Goal: Find specific fact: Find specific fact

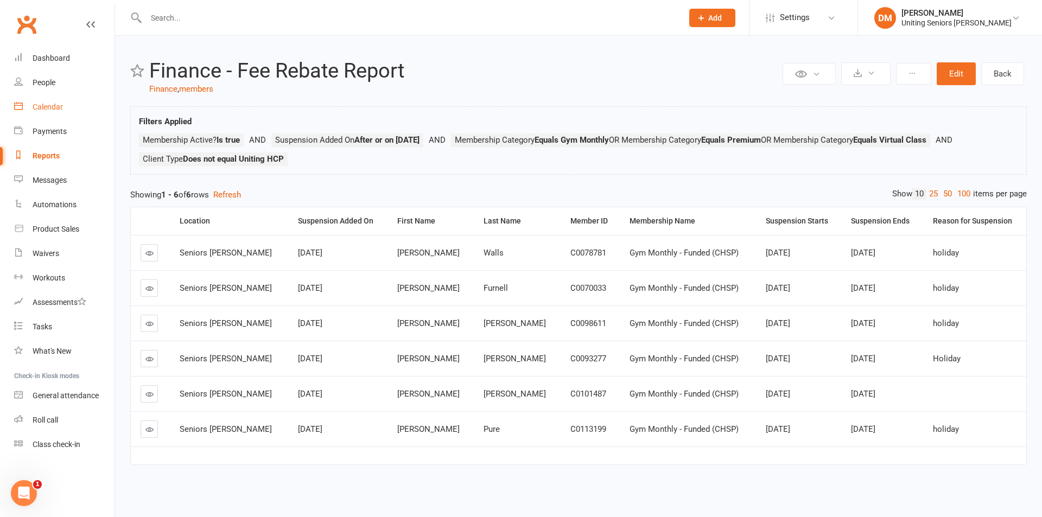
click at [53, 106] on div "Calendar" at bounding box center [48, 107] width 30 height 9
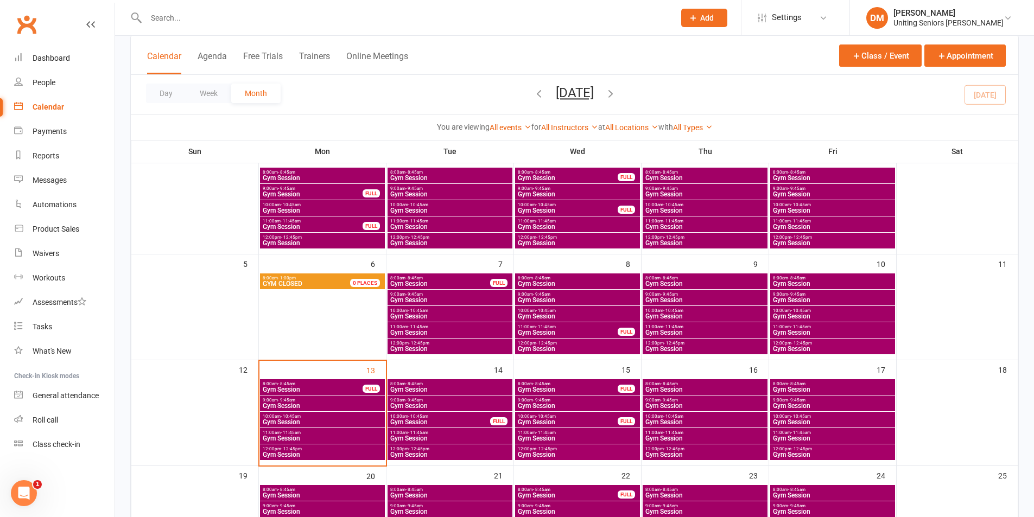
scroll to position [109, 0]
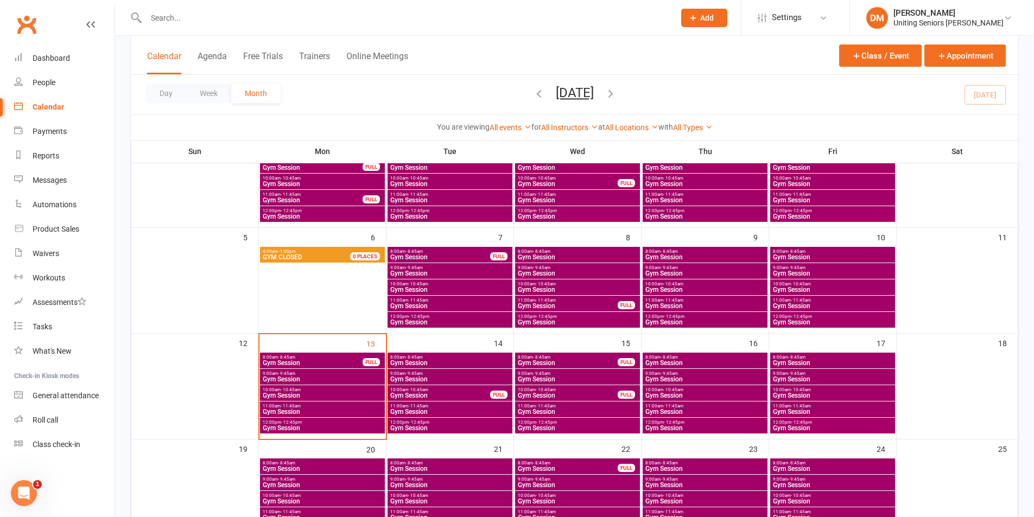
click at [271, 377] on span "Gym Session" at bounding box center [322, 379] width 120 height 7
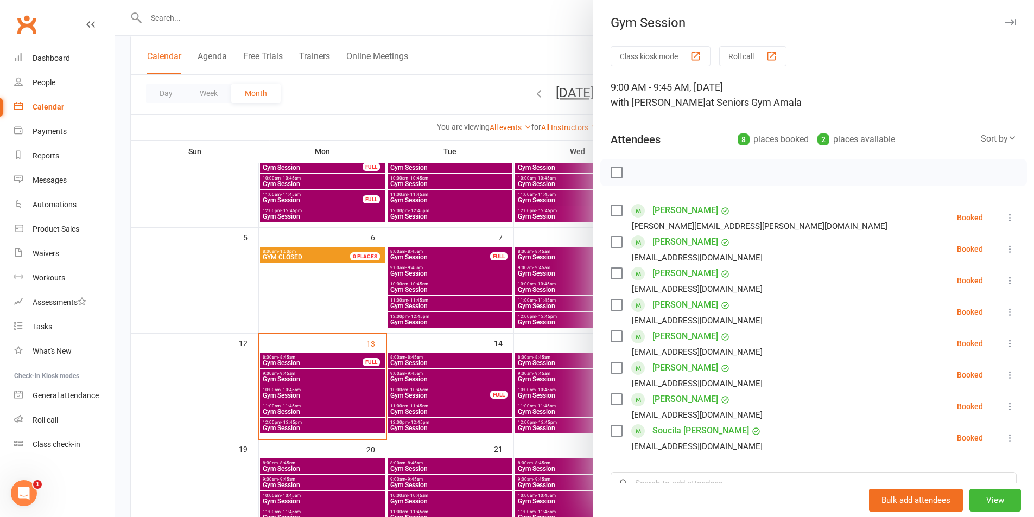
click at [464, 47] on div at bounding box center [574, 258] width 918 height 517
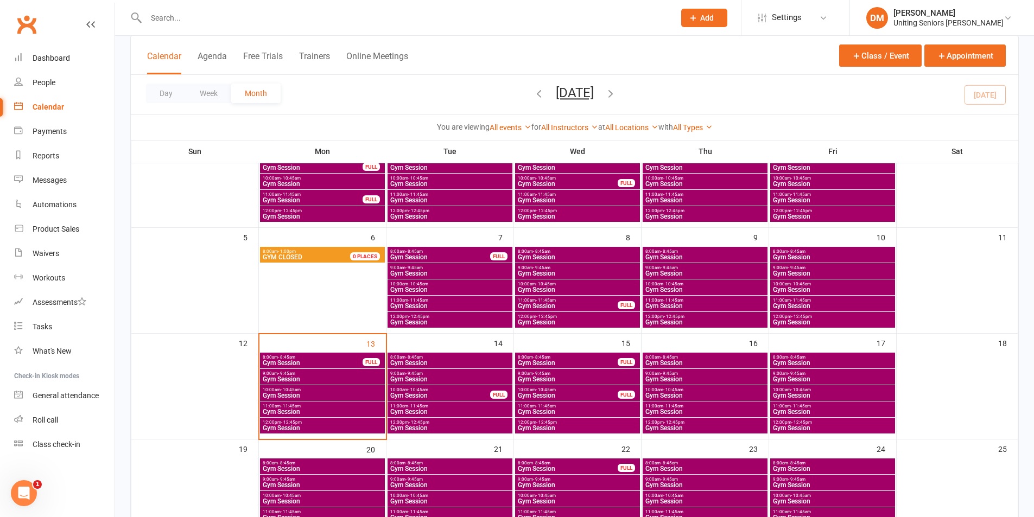
click at [303, 396] on span "Gym Session" at bounding box center [322, 395] width 120 height 7
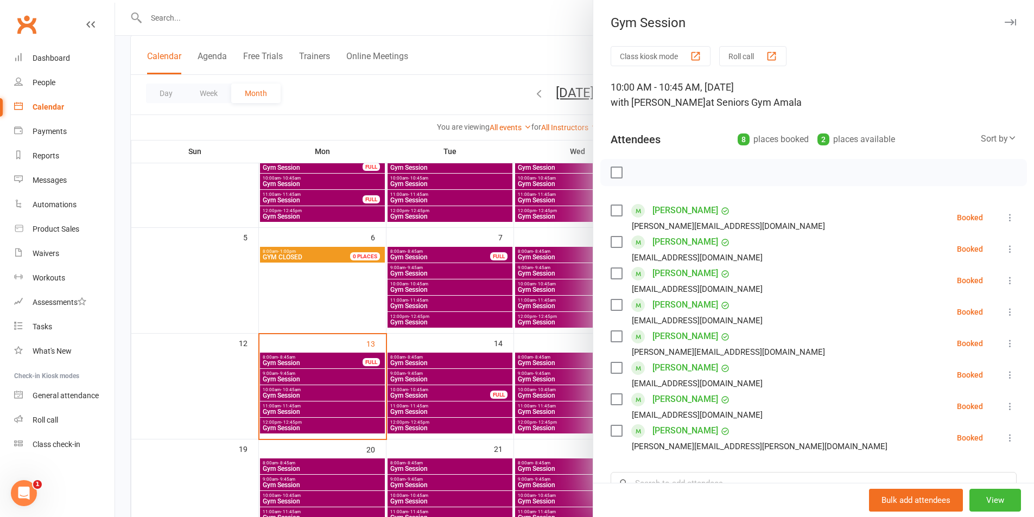
click at [449, 20] on div at bounding box center [574, 258] width 918 height 517
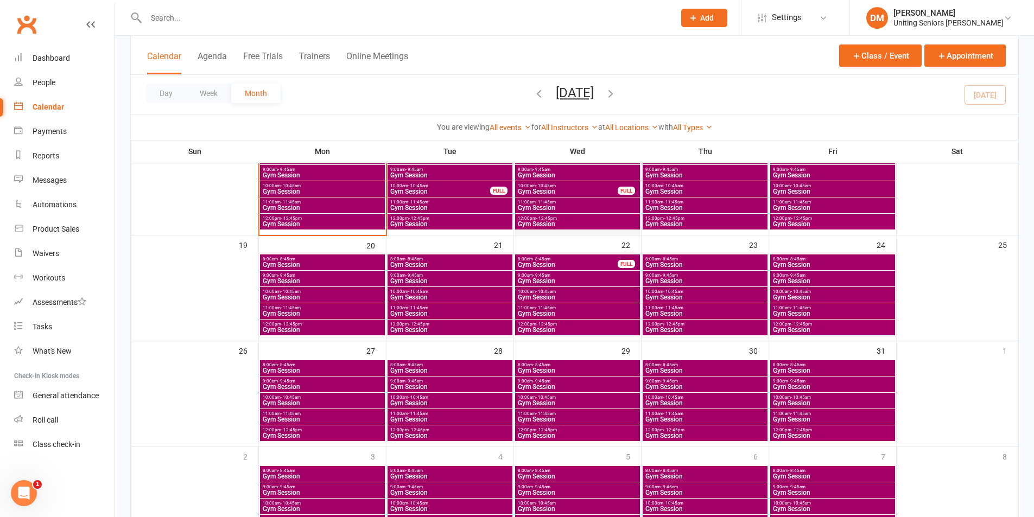
scroll to position [164, 0]
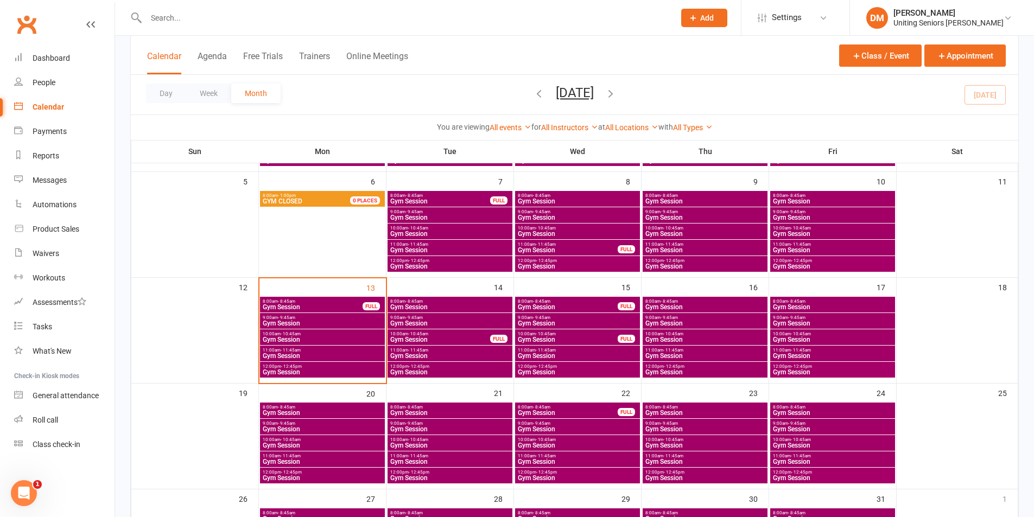
click at [304, 338] on span "Gym Session" at bounding box center [322, 339] width 120 height 7
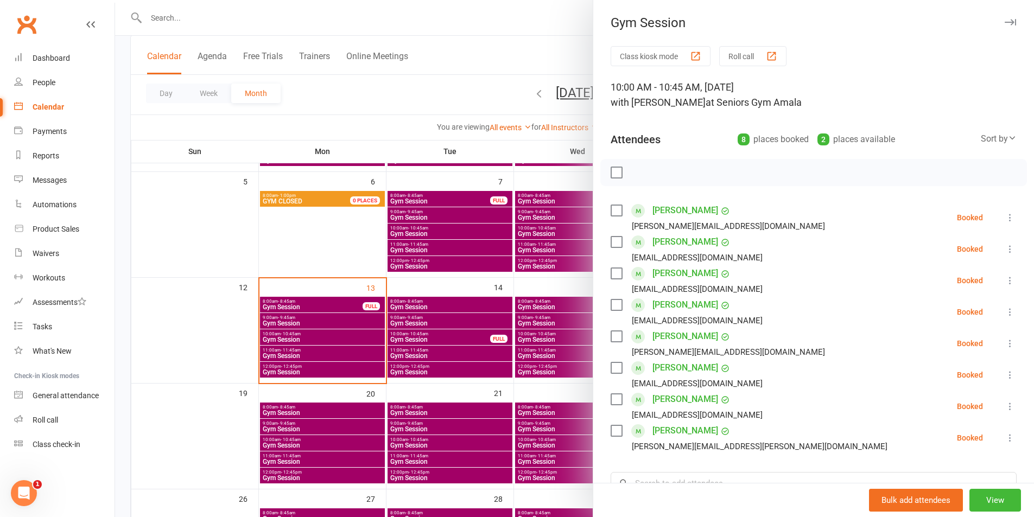
drag, startPoint x: 485, startPoint y: 48, endPoint x: 483, endPoint y: 42, distance: 5.7
click at [484, 44] on div at bounding box center [574, 258] width 918 height 517
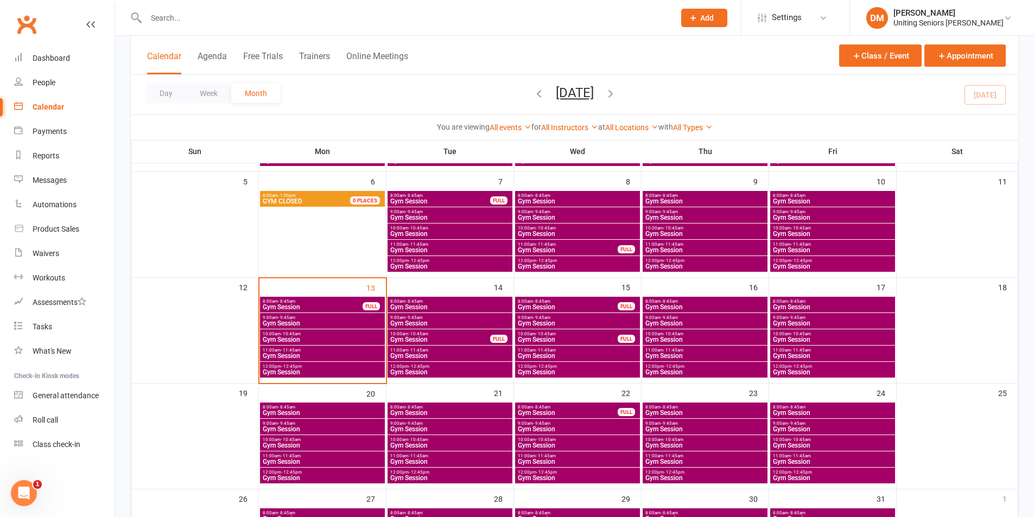
click at [318, 367] on span "12:00pm - 12:45pm" at bounding box center [322, 366] width 120 height 5
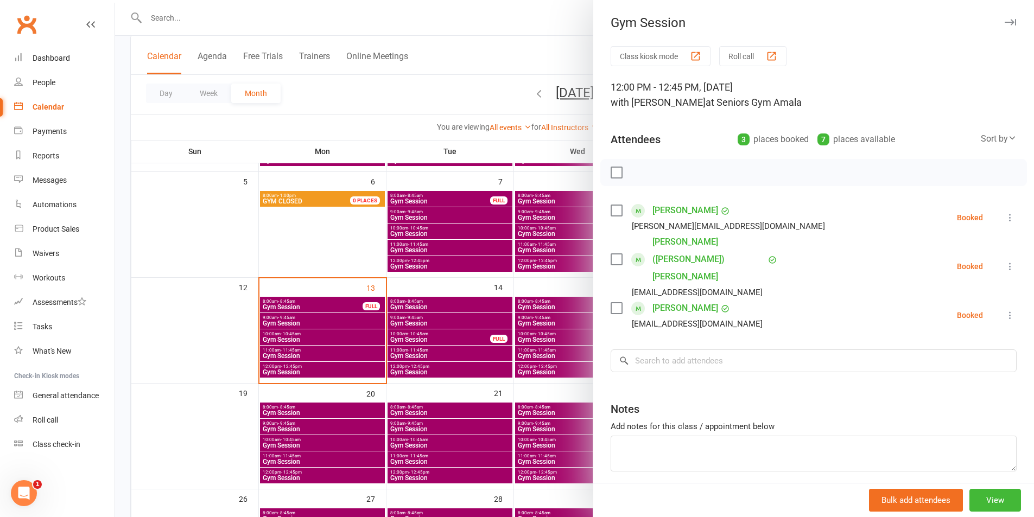
click at [462, 25] on div at bounding box center [574, 258] width 918 height 517
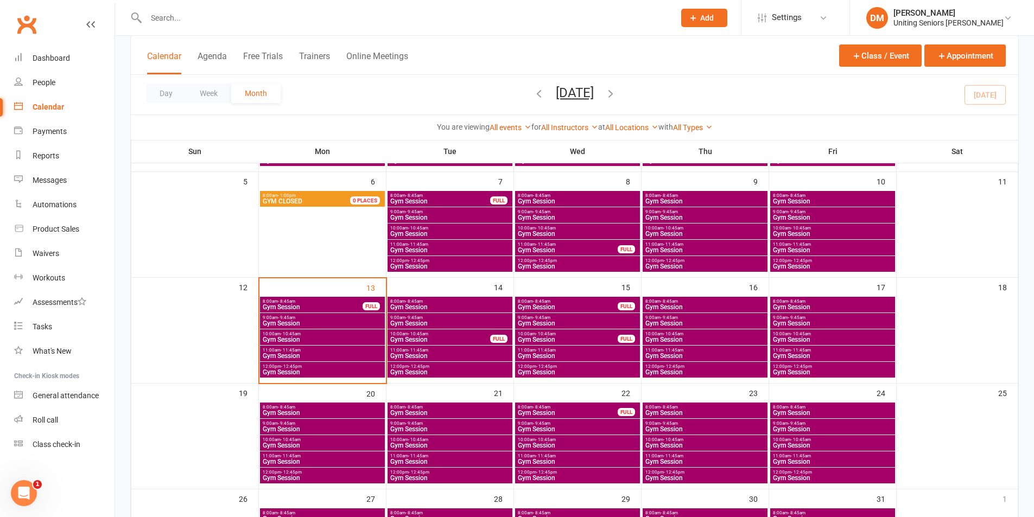
click at [286, 348] on span "- 11:45am" at bounding box center [290, 350] width 20 height 5
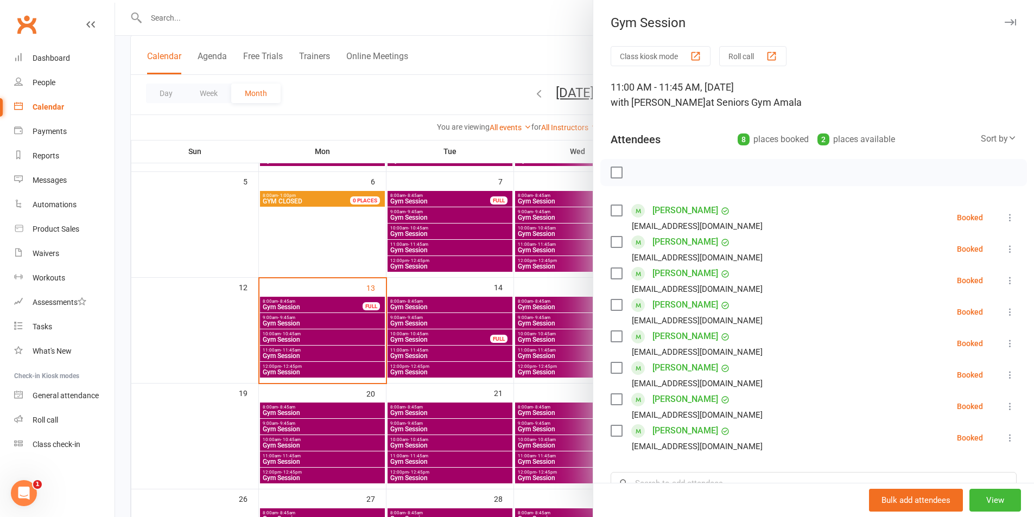
click at [488, 41] on div at bounding box center [574, 258] width 918 height 517
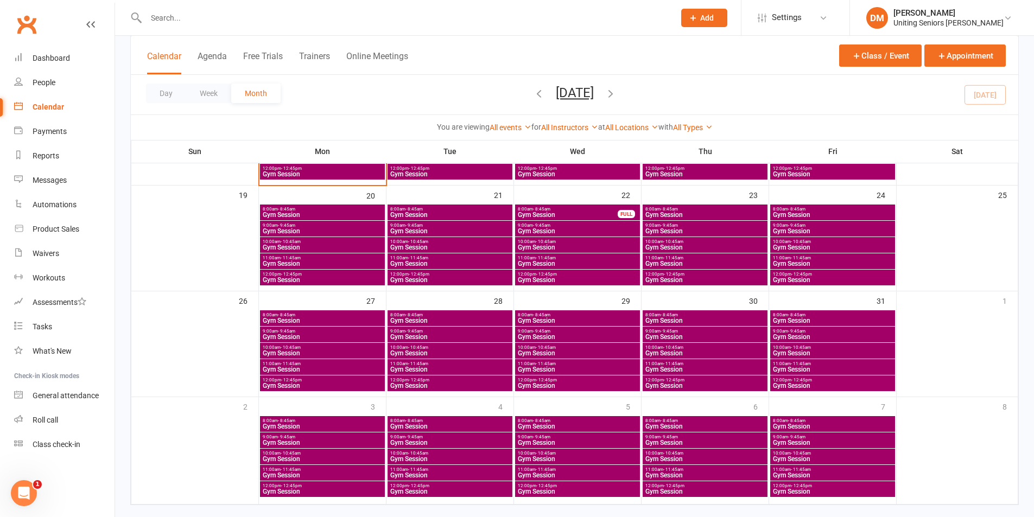
scroll to position [381, 0]
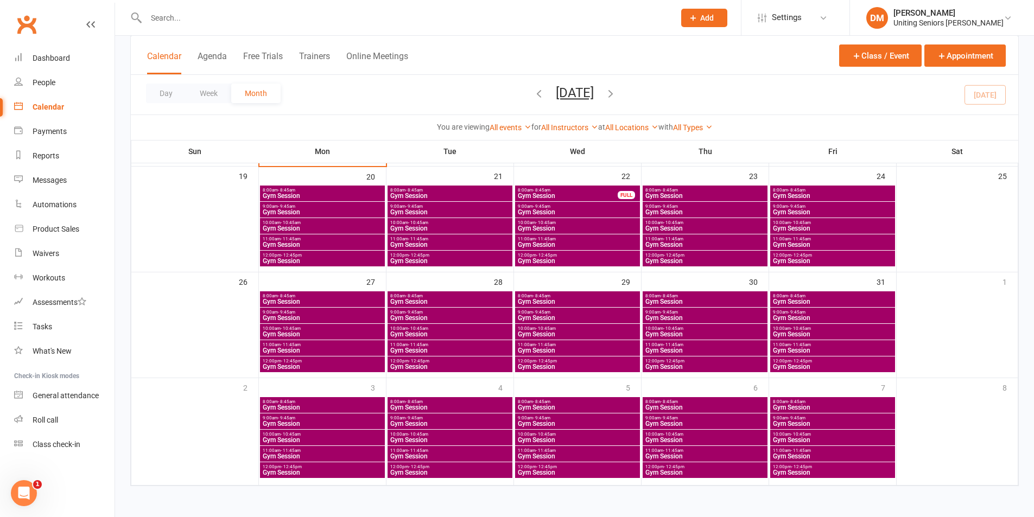
click at [175, 14] on input "text" at bounding box center [405, 17] width 524 height 15
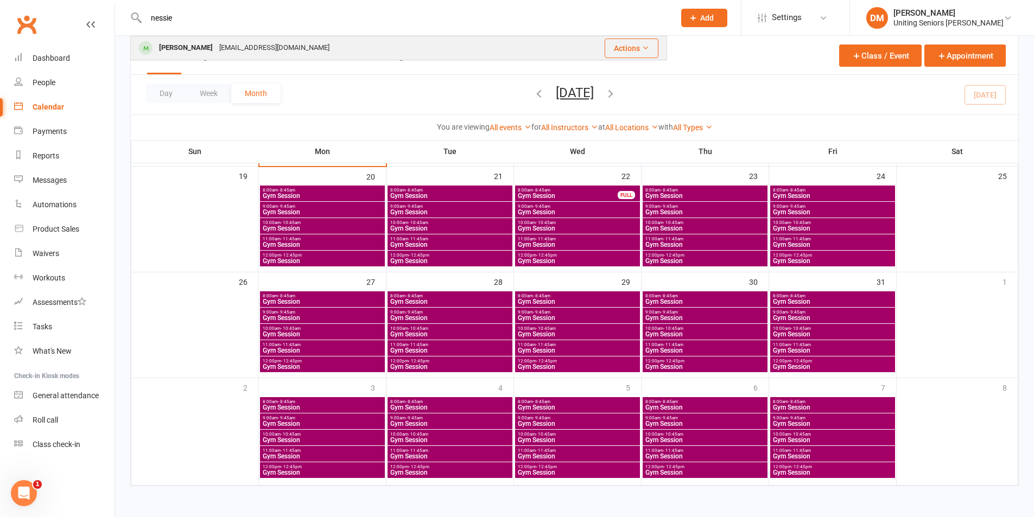
type input "nessie"
click at [216, 54] on div "[EMAIL_ADDRESS][DOMAIN_NAME]" at bounding box center [274, 48] width 117 height 16
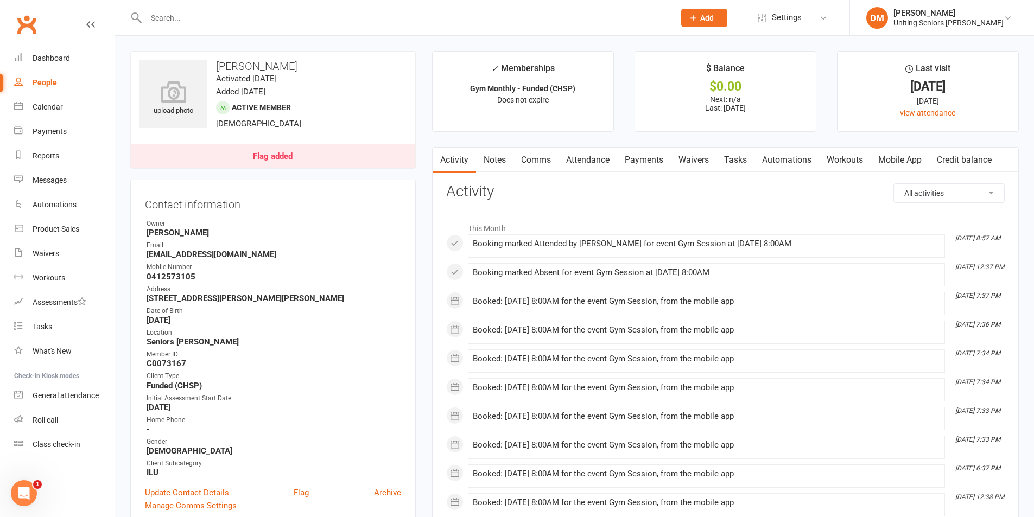
click at [886, 160] on link "Mobile App" at bounding box center [899, 160] width 59 height 25
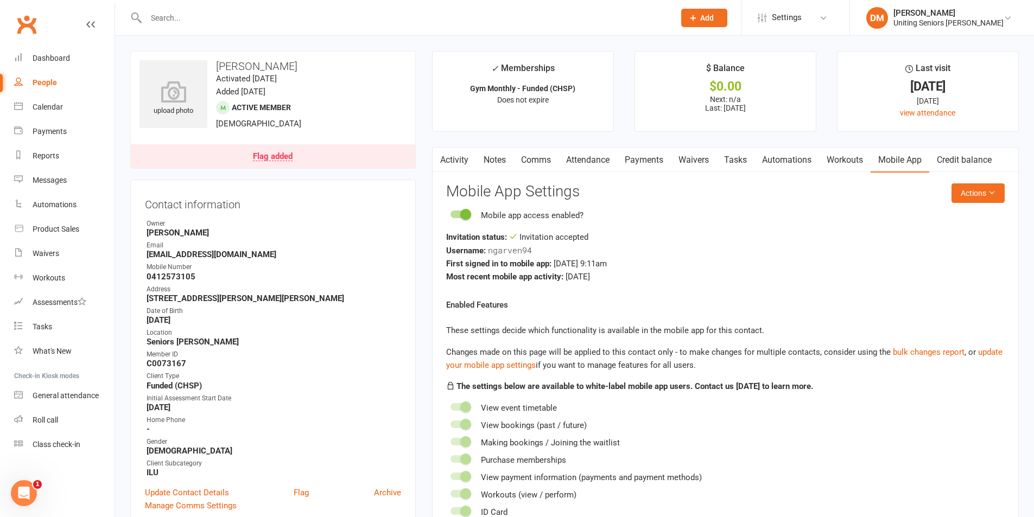
drag, startPoint x: 177, startPoint y: 19, endPoint x: 174, endPoint y: 11, distance: 8.6
click at [176, 15] on input "text" at bounding box center [405, 17] width 524 height 15
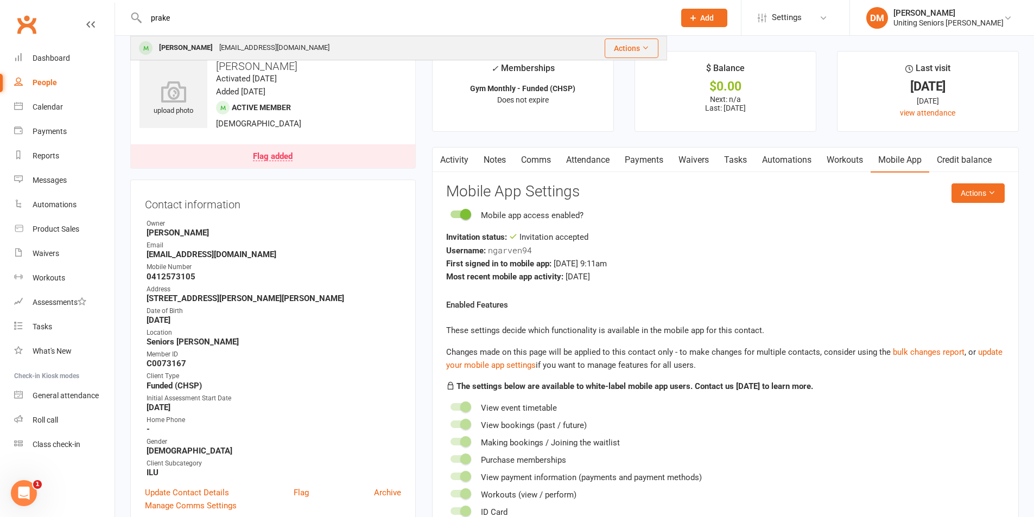
type input "prake"
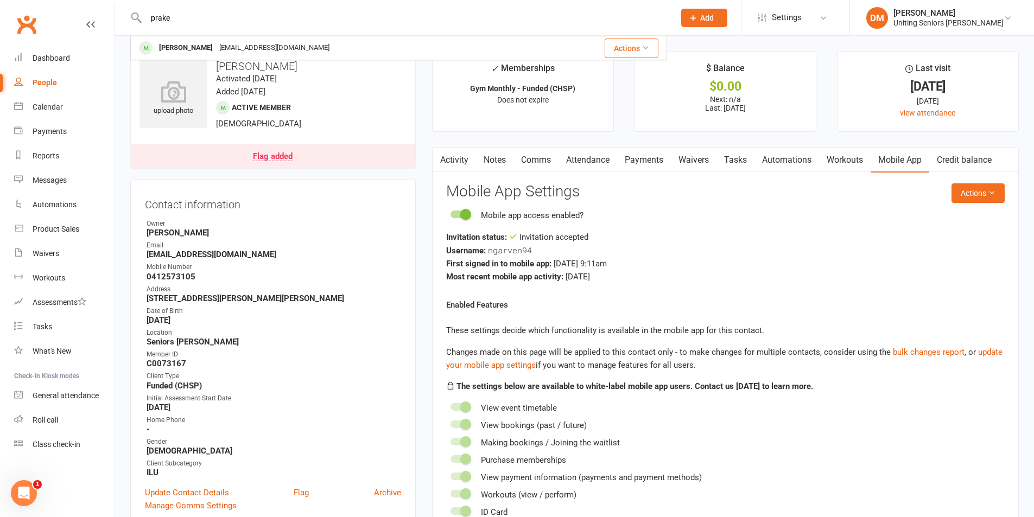
click at [208, 49] on div "[PERSON_NAME]" at bounding box center [186, 48] width 60 height 16
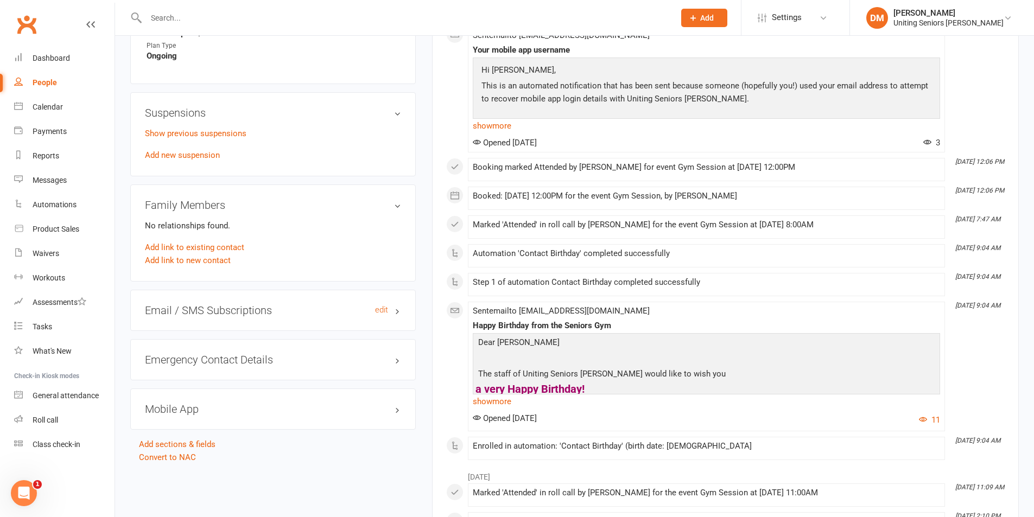
scroll to position [705, 0]
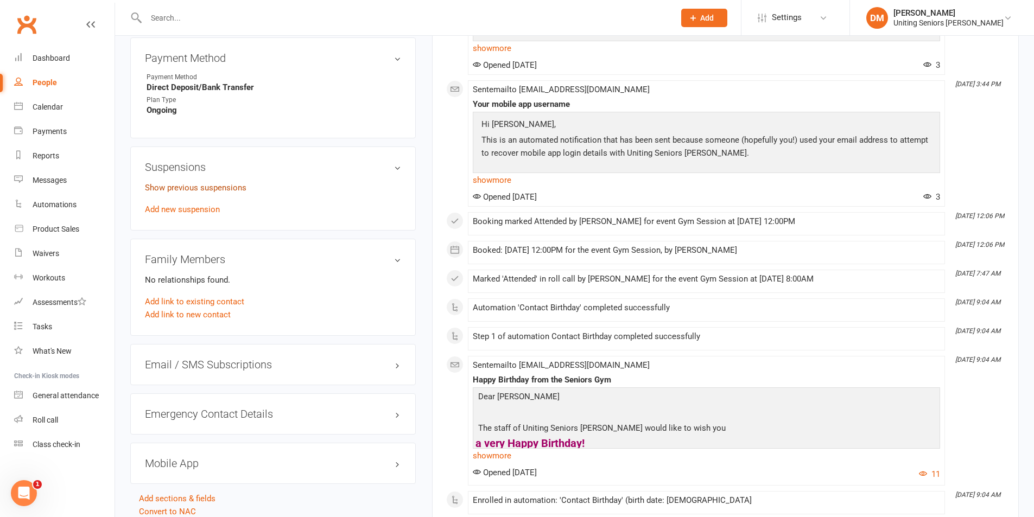
click at [202, 183] on link "Show previous suspensions" at bounding box center [195, 188] width 101 height 10
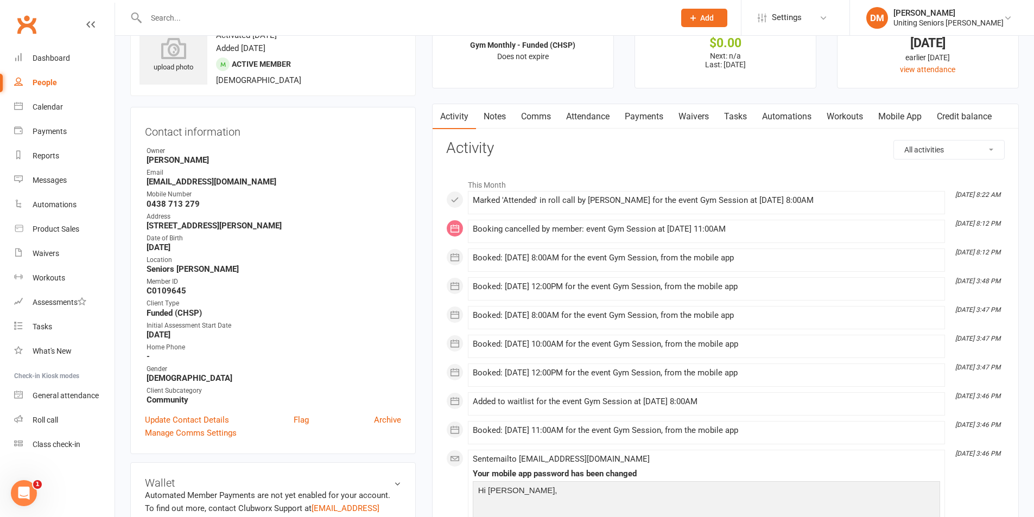
scroll to position [0, 0]
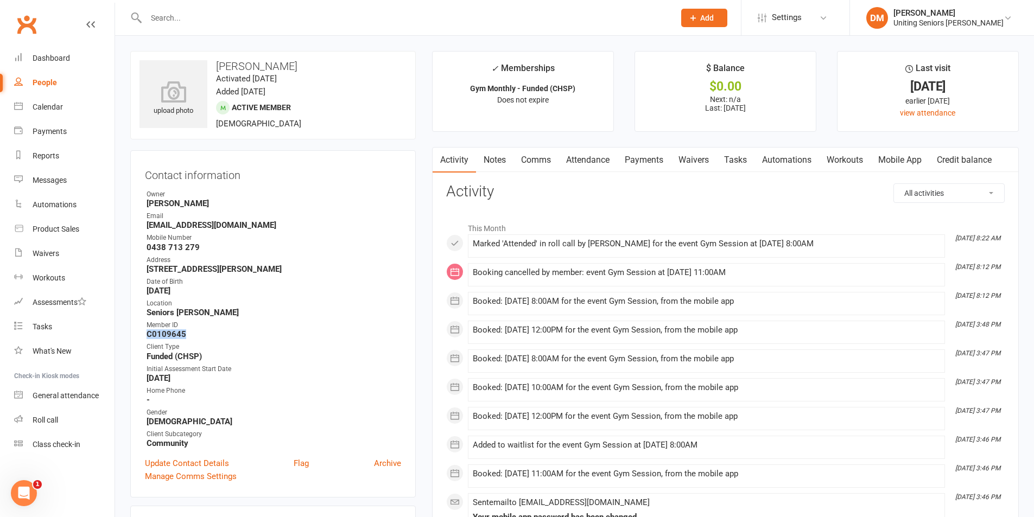
drag, startPoint x: 195, startPoint y: 334, endPoint x: 161, endPoint y: 334, distance: 34.7
click at [144, 335] on div "Contact information Owner [PERSON_NAME] Email [EMAIL_ADDRESS][DOMAIN_NAME] Mobi…" at bounding box center [272, 323] width 285 height 347
copy strong "C0109645"
